Goal: Task Accomplishment & Management: Complete application form

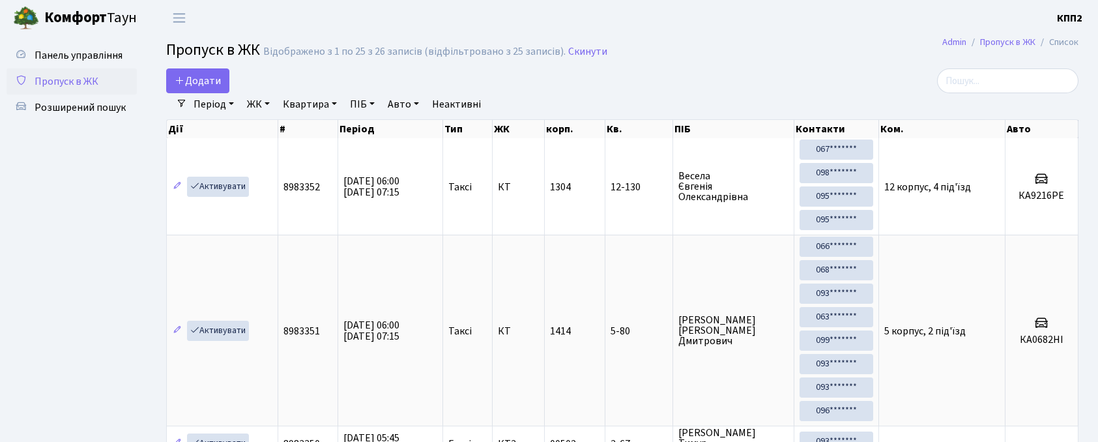
select select "25"
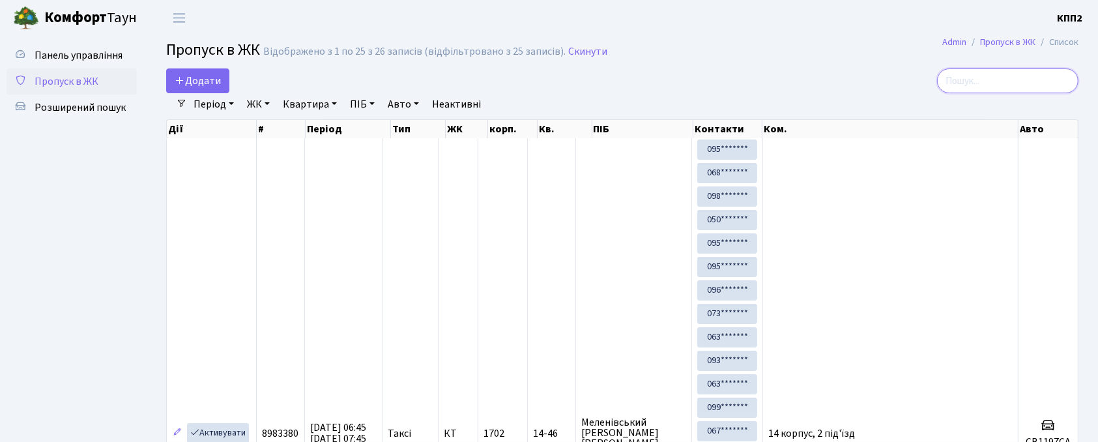
click at [967, 85] on input "search" at bounding box center [1007, 80] width 141 height 25
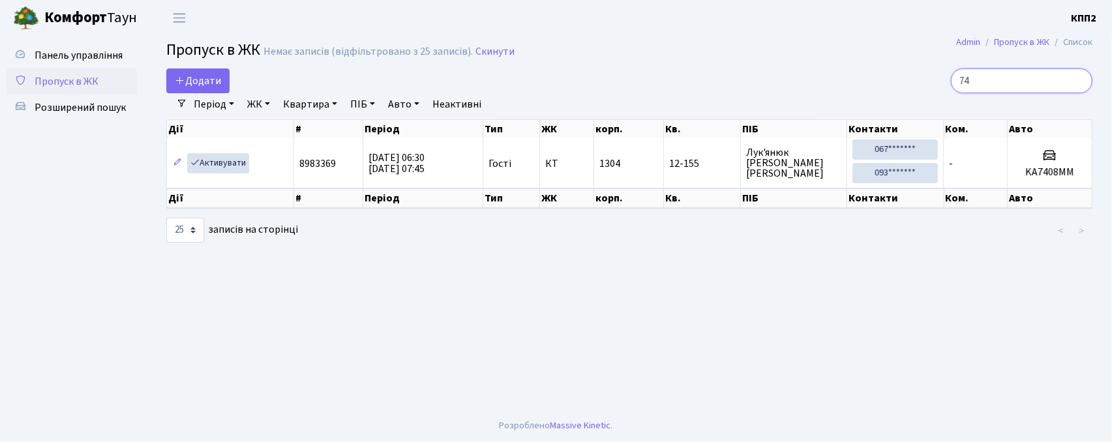
type input "7"
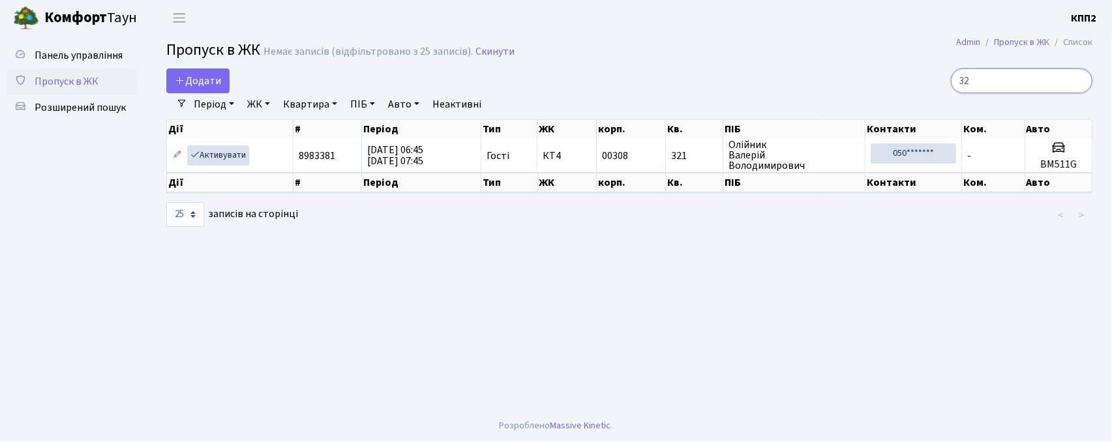
type input "3"
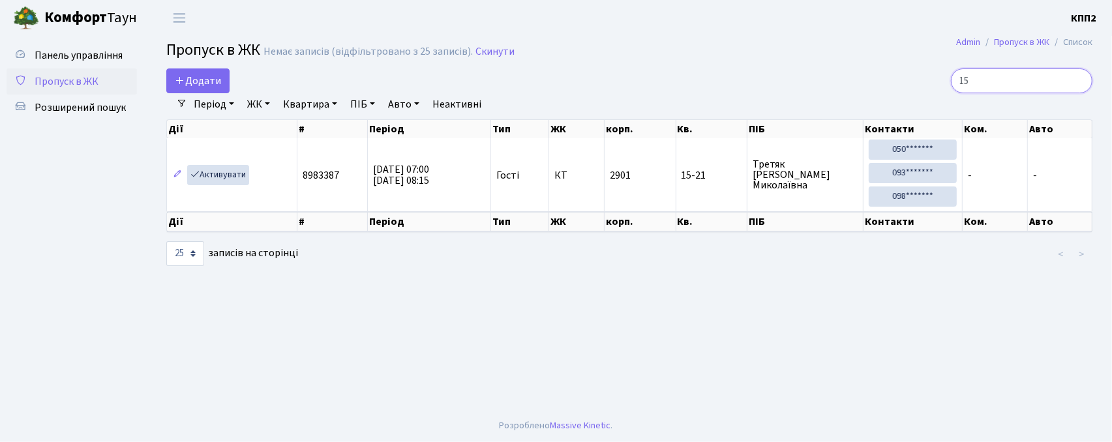
type input "1"
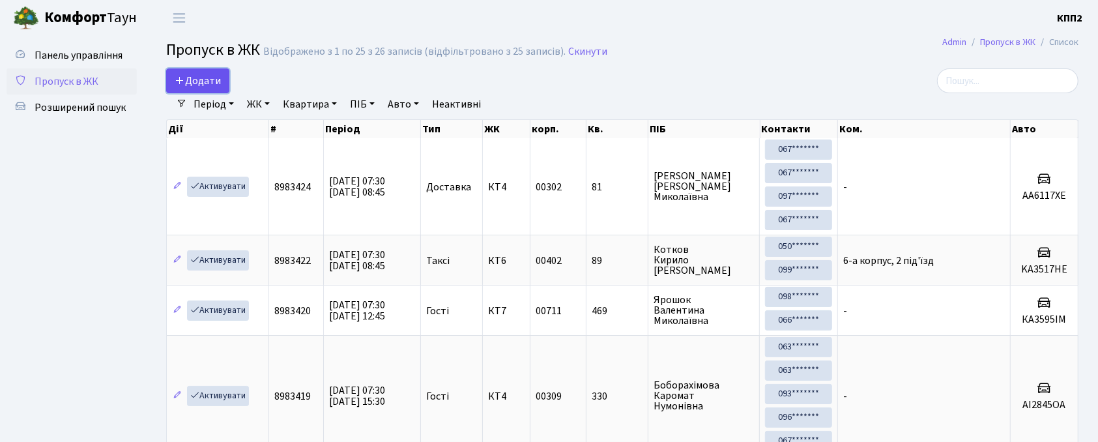
click at [196, 81] on span "Додати" at bounding box center [198, 81] width 46 height 14
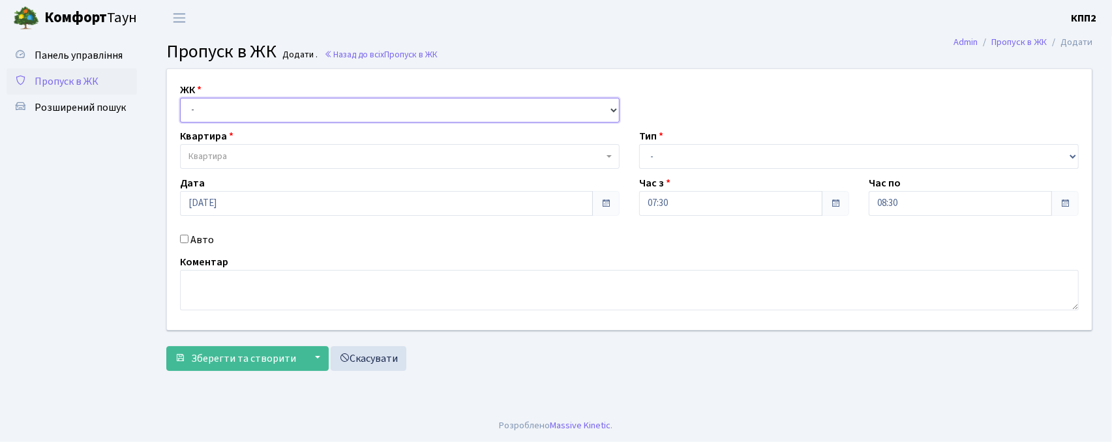
drag, startPoint x: 0, startPoint y: 0, endPoint x: 211, endPoint y: 115, distance: 240.4
click at [211, 115] on select "- КТ, вул. Регенераторна, 4 КТ2, просп. Соборності, 17 КТ3, вул. Березнева, 16 …" at bounding box center [399, 110] width 439 height 25
select select "271"
click at [180, 98] on select "- КТ, вул. Регенераторна, 4 КТ2, просп. Соборності, 17 КТ3, вул. Березнева, 16 …" at bounding box center [399, 110] width 439 height 25
select select
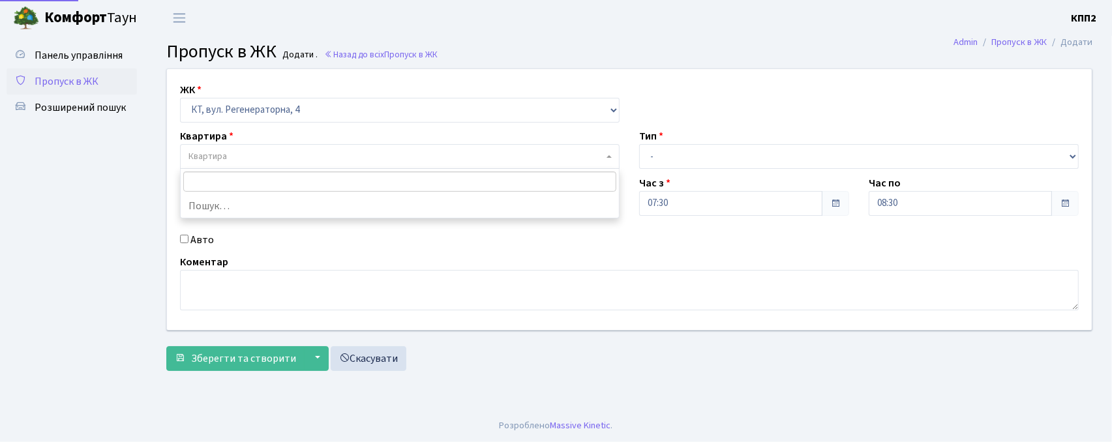
click at [219, 162] on span "Квартира" at bounding box center [207, 156] width 38 height 13
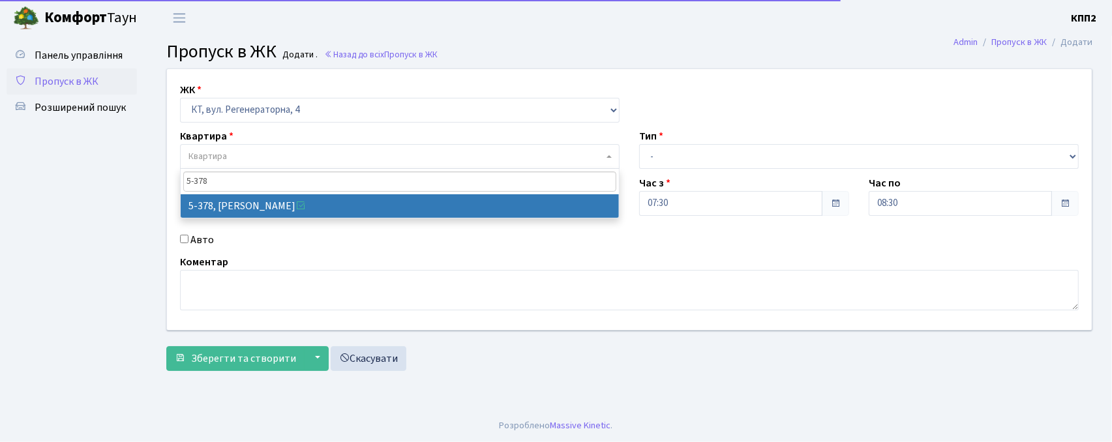
type input "5-378"
select select "2136"
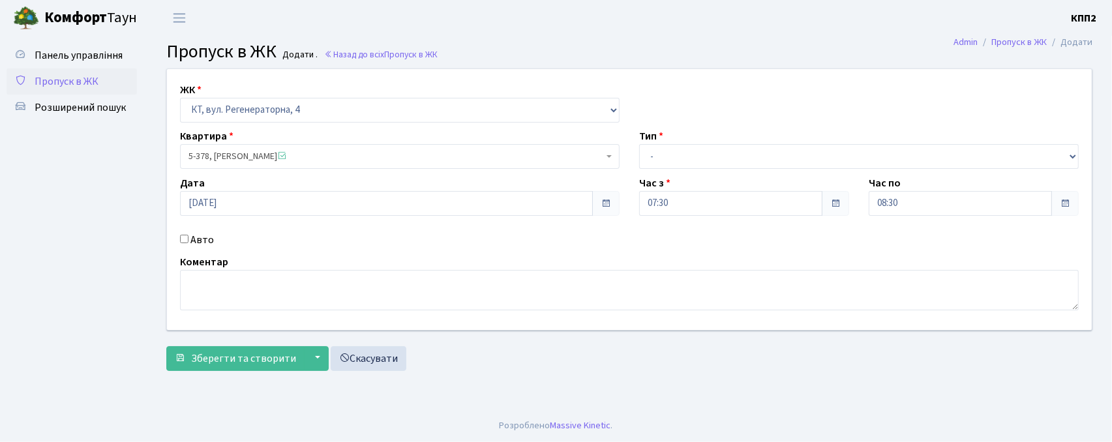
click at [188, 239] on div "Авто" at bounding box center [399, 240] width 459 height 16
click at [183, 241] on input "Авто" at bounding box center [184, 239] width 8 height 8
checkbox input "true"
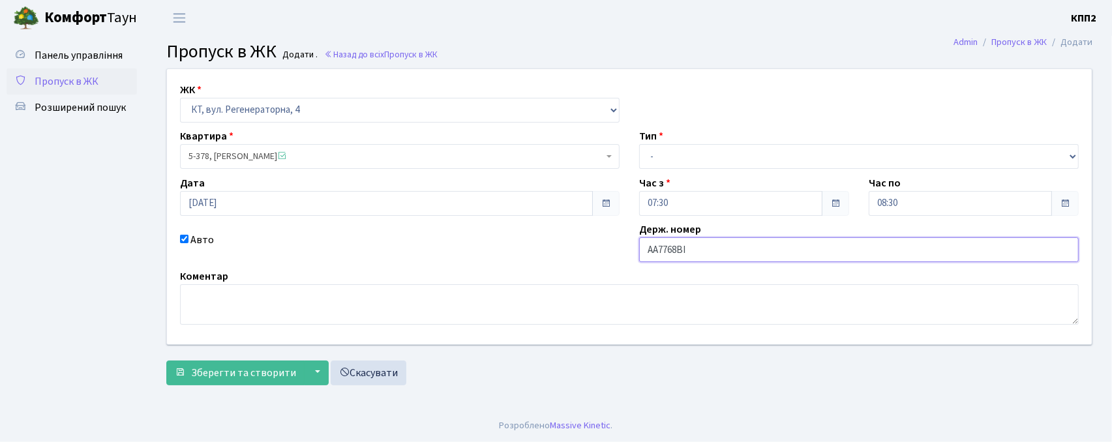
type input "AA7768BI"
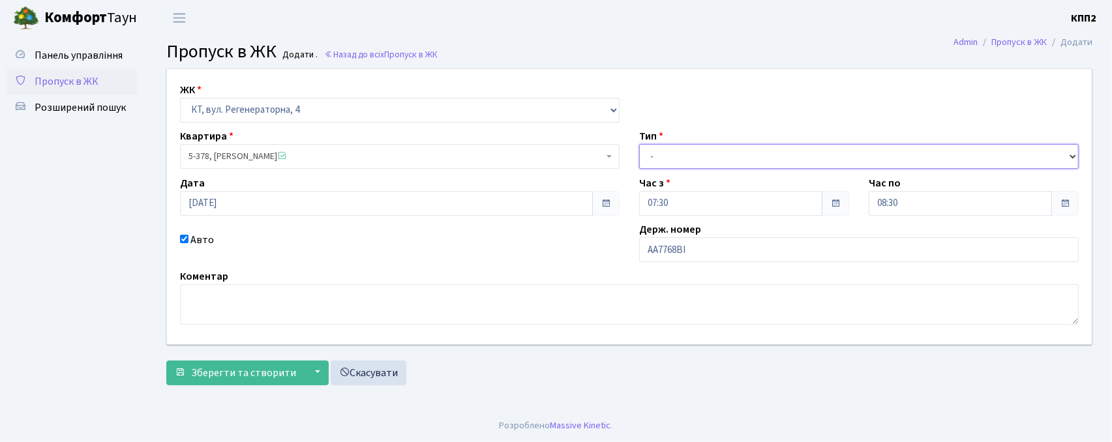
click at [668, 151] on select "- Доставка Таксі Гості Сервіс" at bounding box center [858, 156] width 439 height 25
select select "2"
click at [639, 144] on select "- Доставка Таксі Гості Сервіс" at bounding box center [858, 156] width 439 height 25
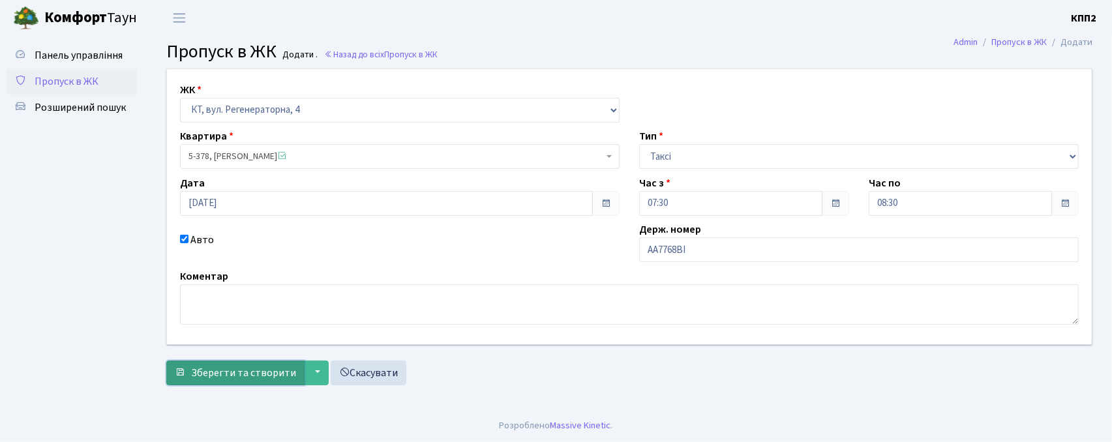
click at [214, 372] on span "Зберегти та створити" at bounding box center [243, 373] width 105 height 14
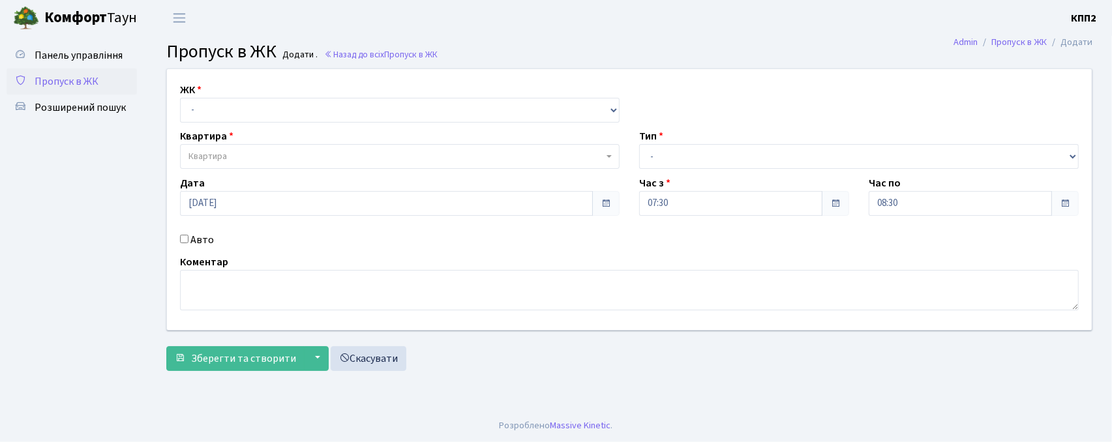
click at [68, 74] on span "Пропуск в ЖК" at bounding box center [67, 81] width 64 height 14
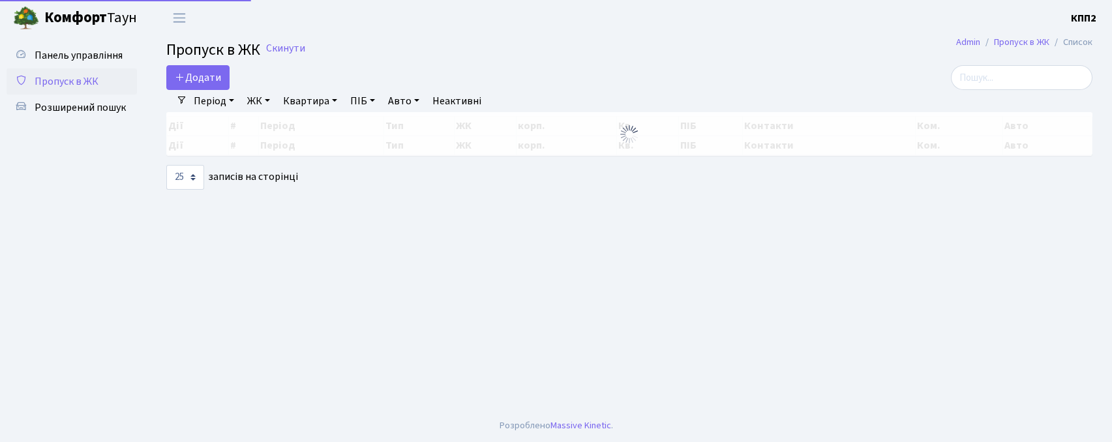
select select "25"
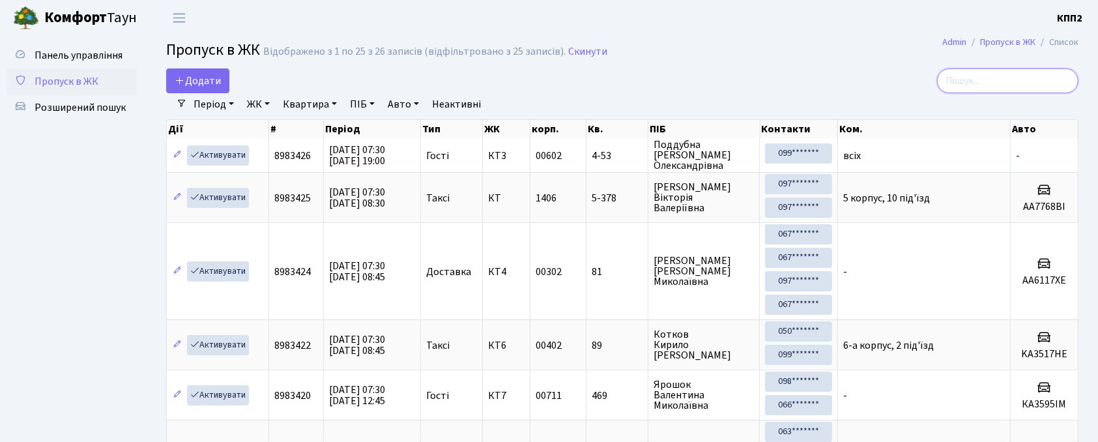
click at [1054, 68] on input "search" at bounding box center [1007, 80] width 141 height 25
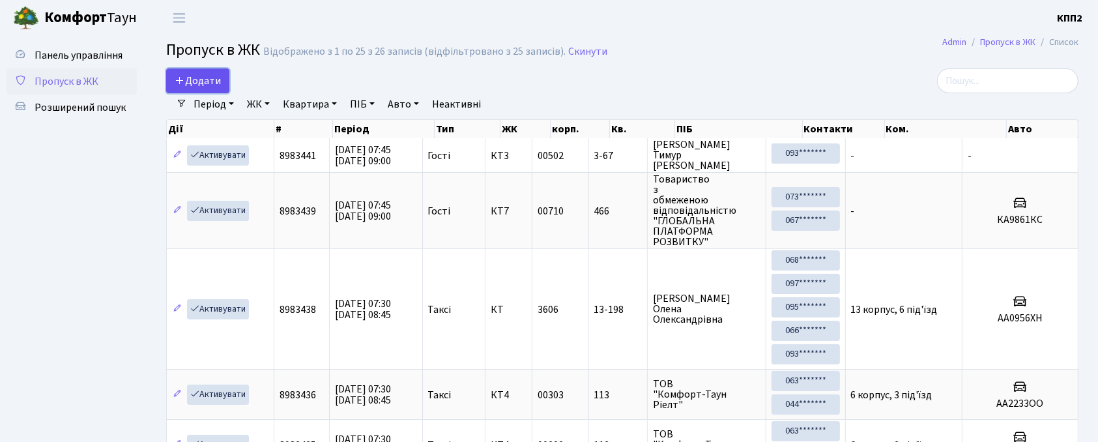
click at [212, 81] on span "Додати" at bounding box center [198, 81] width 46 height 14
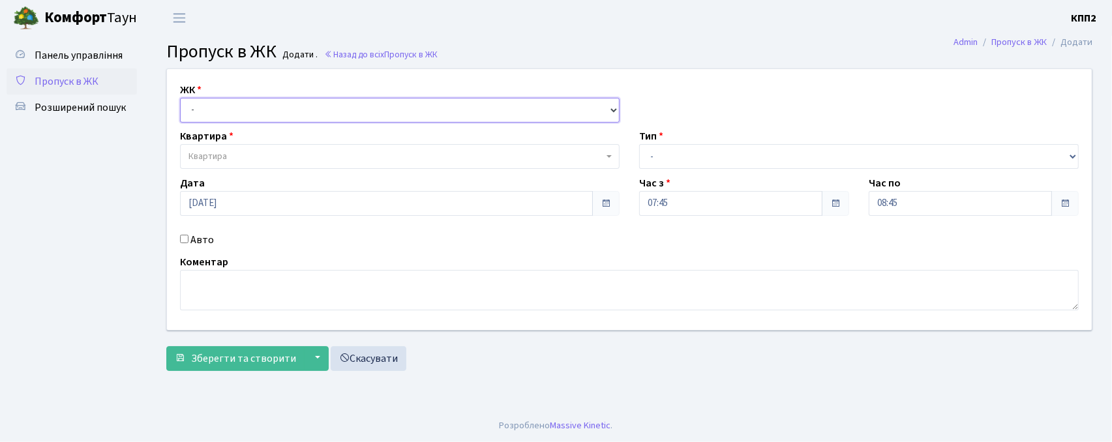
click at [232, 115] on select "- КТ, вул. Регенераторна, 4 КТ2, просп. Соборності, 17 КТ3, вул. Березнева, 16 …" at bounding box center [399, 110] width 439 height 25
select select "295"
click at [180, 98] on select "- КТ, вул. Регенераторна, 4 КТ2, просп. Соборності, 17 КТ3, вул. Березнева, 16 …" at bounding box center [399, 110] width 439 height 25
select select
click at [230, 121] on select "- КТ, вул. Регенераторна, 4 КТ2, просп. Соборності, 17 КТ3, вул. Березнева, 16 …" at bounding box center [399, 110] width 439 height 25
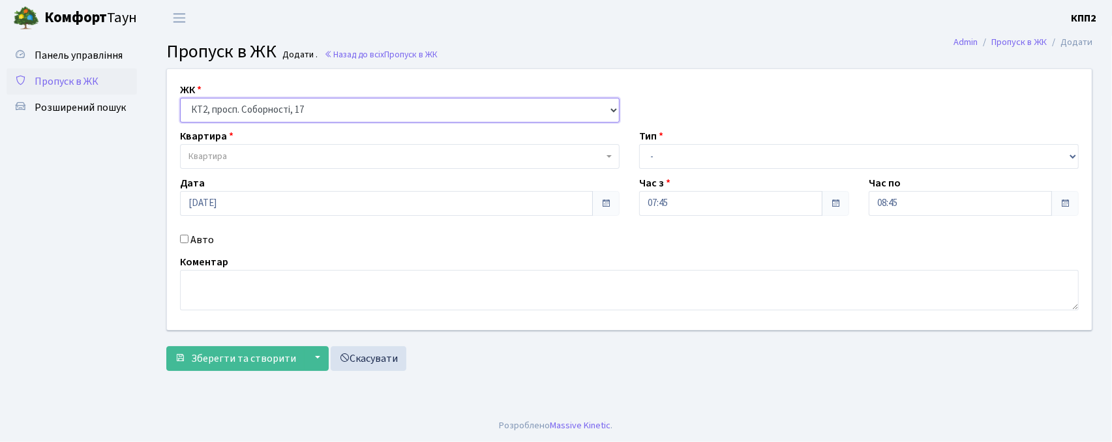
select select "271"
click at [180, 98] on select "- КТ, вул. Регенераторна, 4 КТ2, просп. Соборності, 17 КТ3, вул. Березнева, 16 …" at bounding box center [399, 110] width 439 height 25
select select
click at [226, 162] on span "Квартира" at bounding box center [207, 156] width 38 height 13
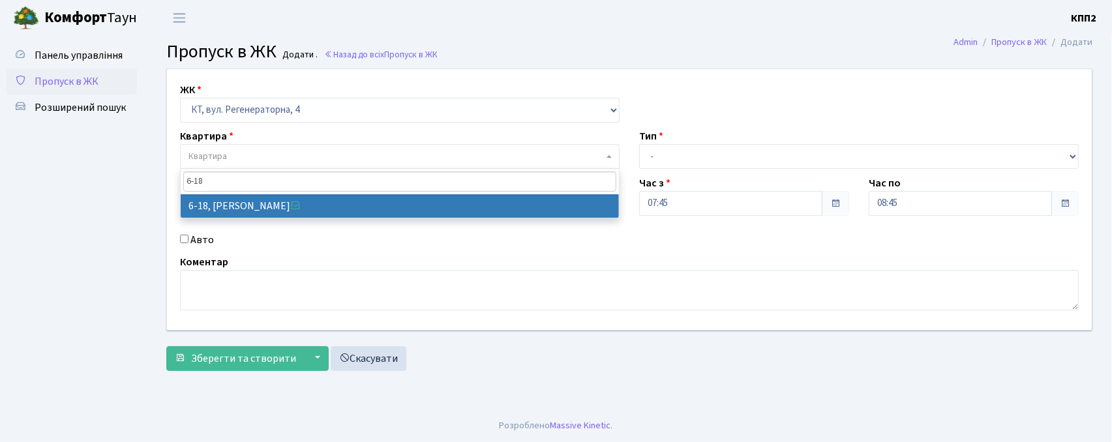
type input "6-18"
select select "5198"
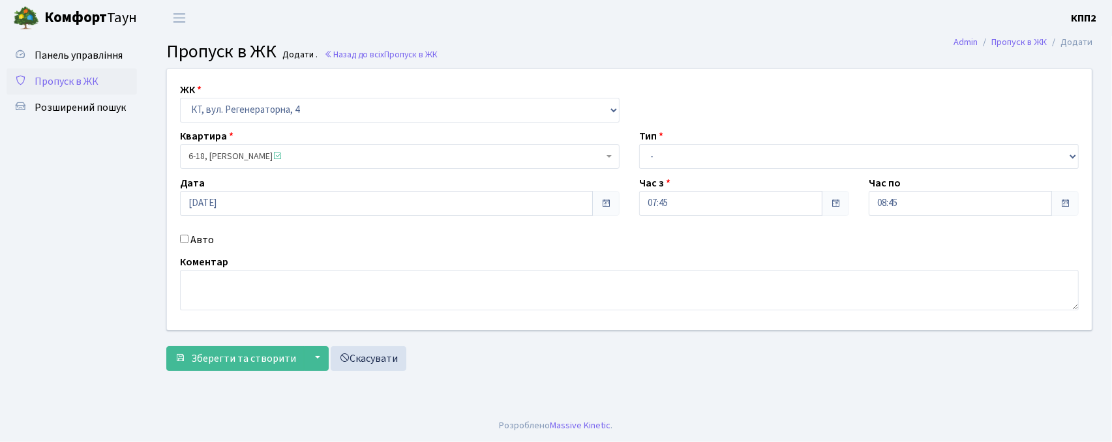
click at [188, 243] on input "Авто" at bounding box center [184, 239] width 8 height 8
checkbox input "true"
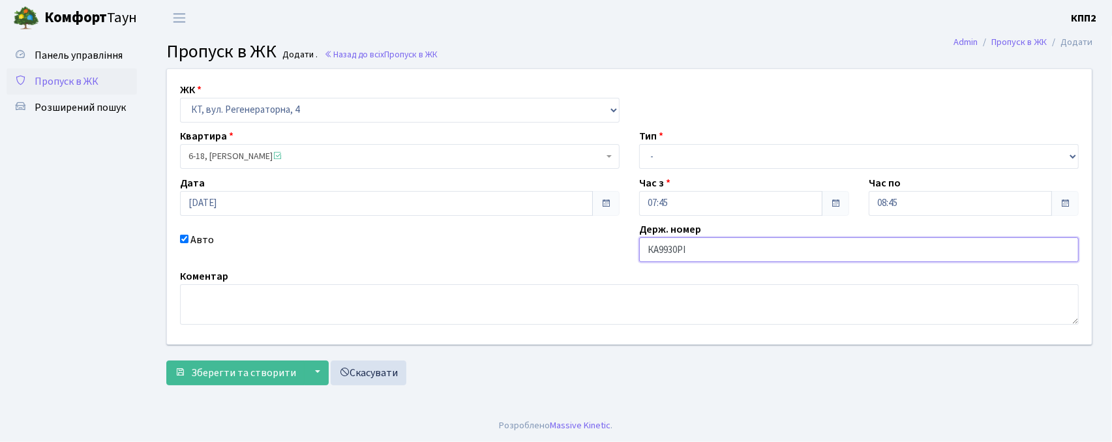
type input "КА9930РІ"
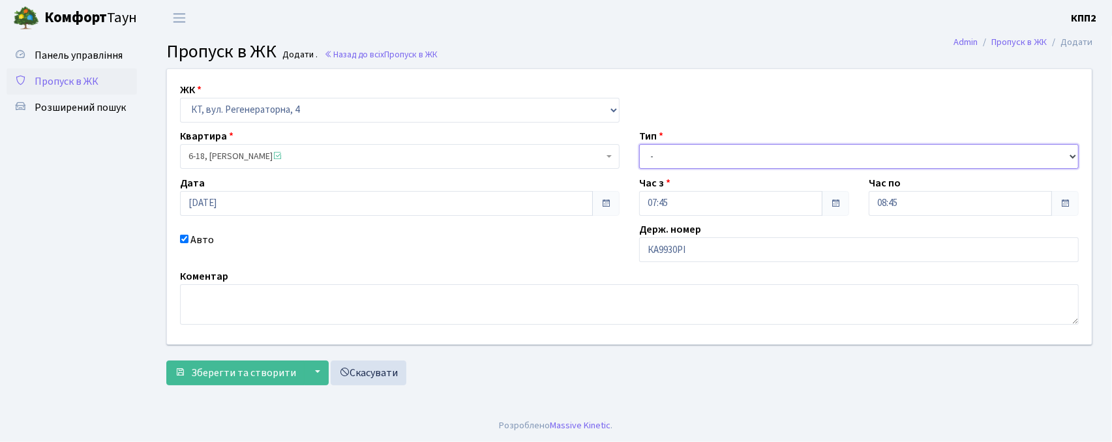
click at [661, 157] on select "- Доставка Таксі Гості Сервіс" at bounding box center [858, 156] width 439 height 25
select select "2"
click at [639, 144] on select "- Доставка Таксі Гості Сервіс" at bounding box center [858, 156] width 439 height 25
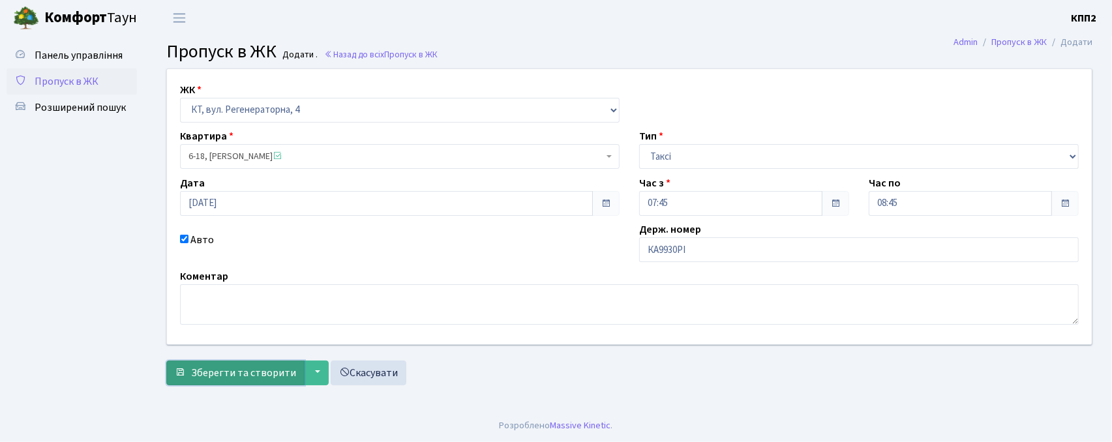
click at [232, 374] on span "Зберегти та створити" at bounding box center [243, 373] width 105 height 14
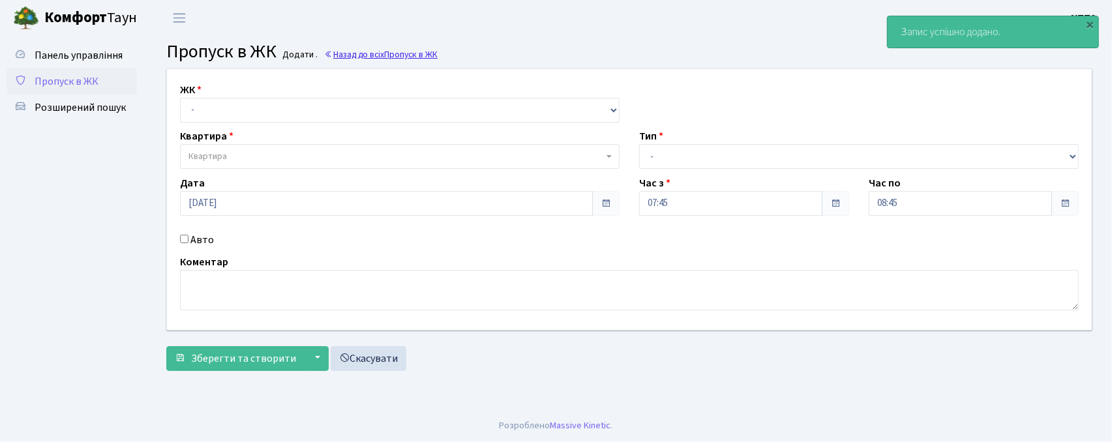
click at [381, 60] on link "Назад до всіх Пропуск в ЖК" at bounding box center [380, 54] width 113 height 12
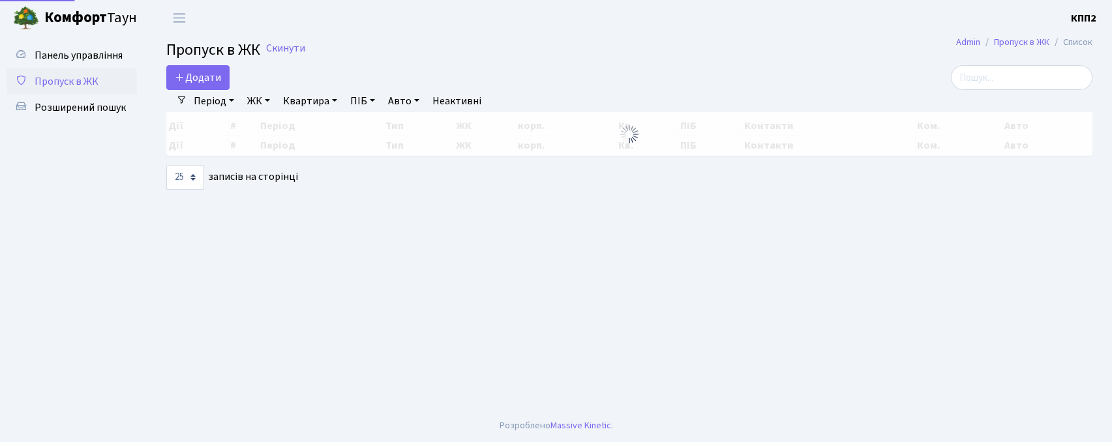
select select "25"
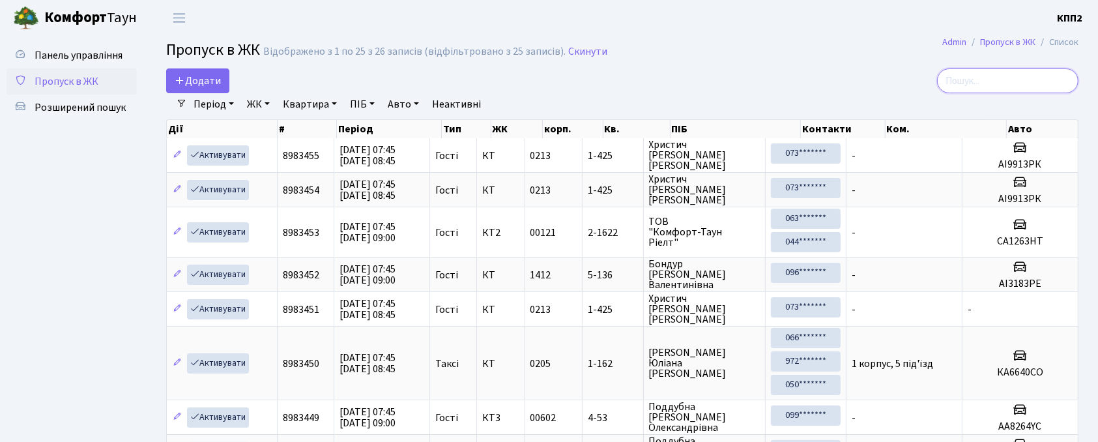
click at [1013, 81] on input "search" at bounding box center [1007, 80] width 141 height 25
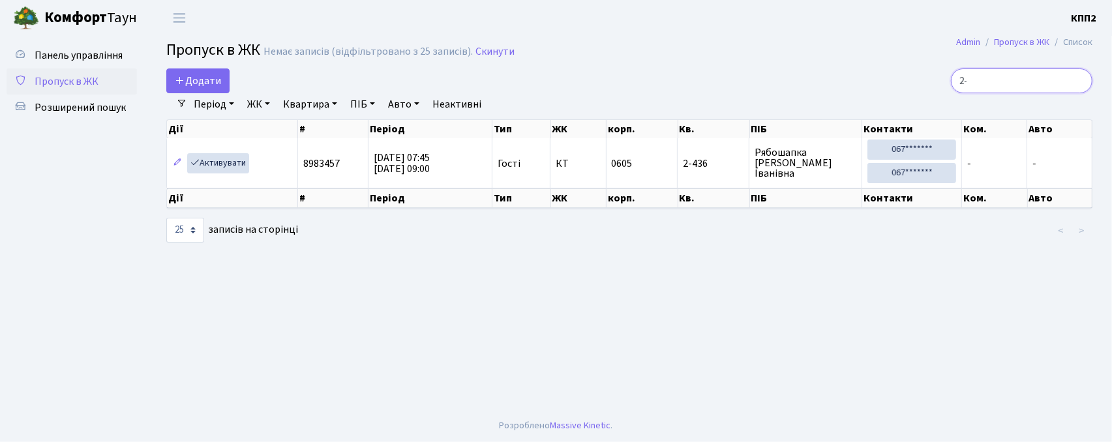
type input "2"
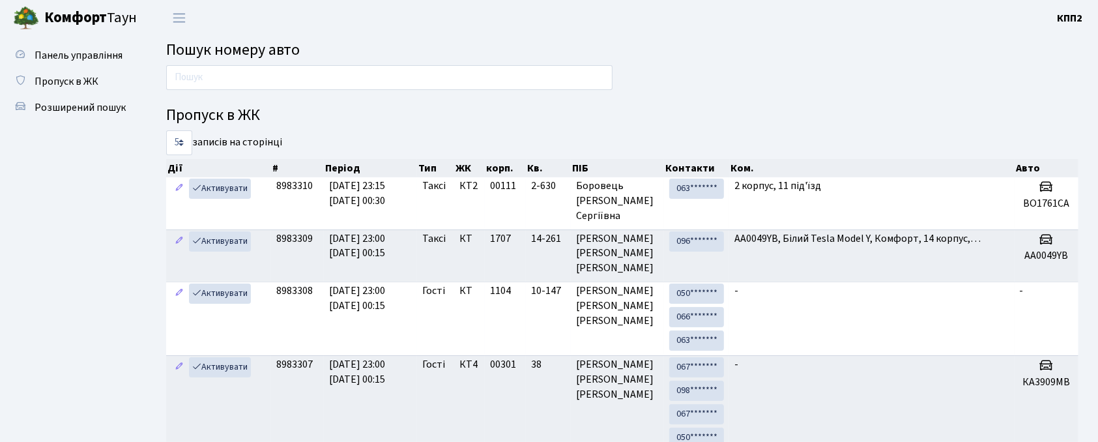
click at [447, 91] on div at bounding box center [389, 80] width 466 height 31
click at [449, 87] on input "text" at bounding box center [389, 77] width 447 height 25
